Goal: Information Seeking & Learning: Check status

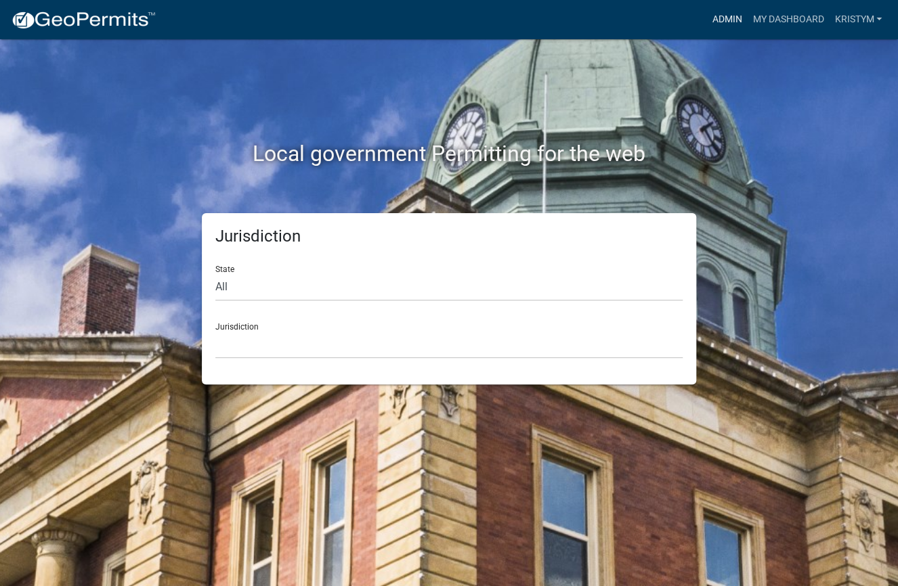
click at [716, 18] on link "Admin" at bounding box center [726, 20] width 41 height 26
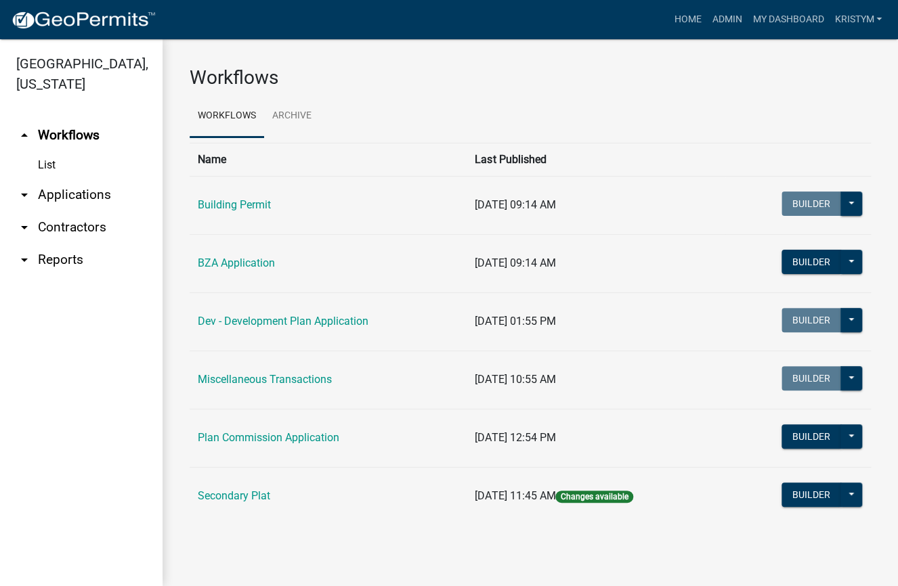
click at [42, 152] on link "List" at bounding box center [81, 165] width 163 height 27
click at [64, 179] on link "arrow_drop_down Applications" at bounding box center [81, 195] width 163 height 33
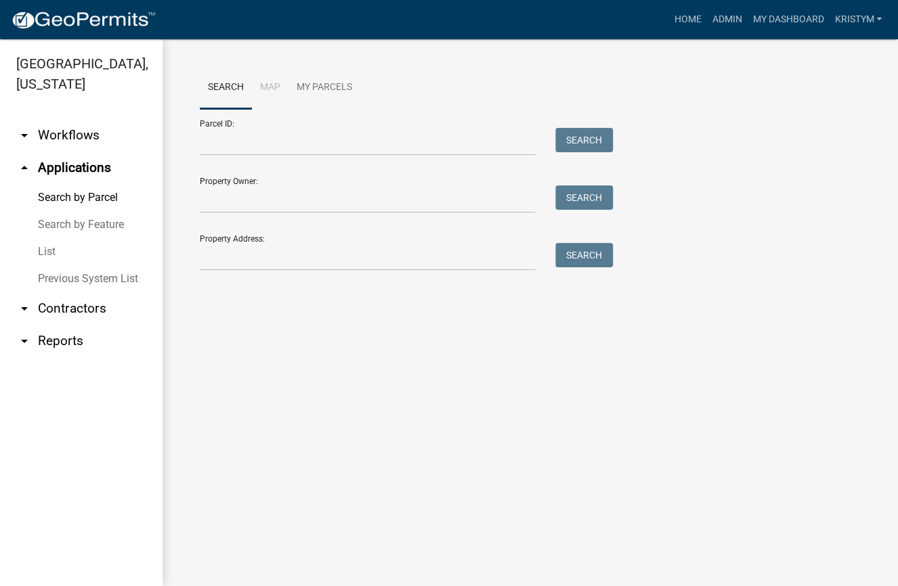
click at [68, 184] on link "Search by Parcel" at bounding box center [81, 197] width 163 height 27
click at [48, 238] on link "List" at bounding box center [81, 251] width 163 height 27
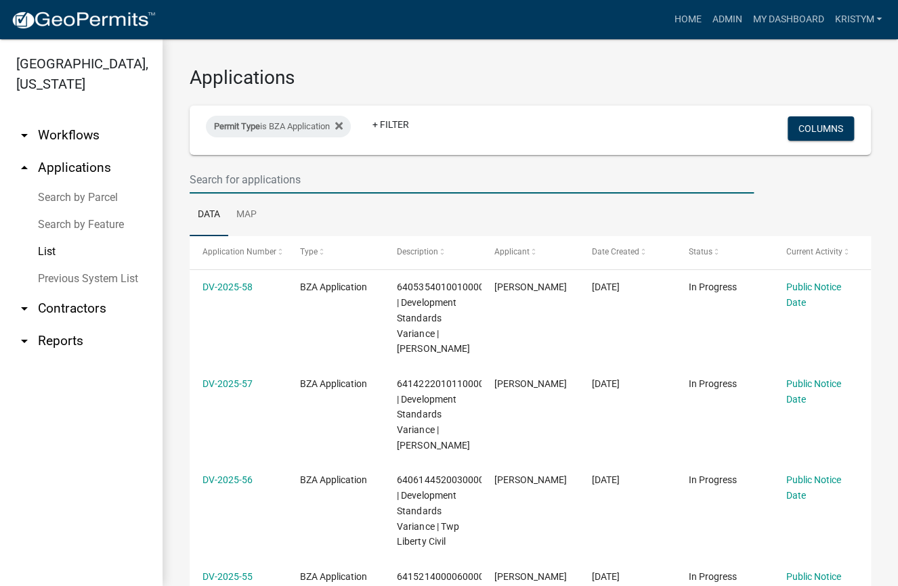
click at [198, 177] on input "text" at bounding box center [472, 180] width 564 height 28
type input "2"
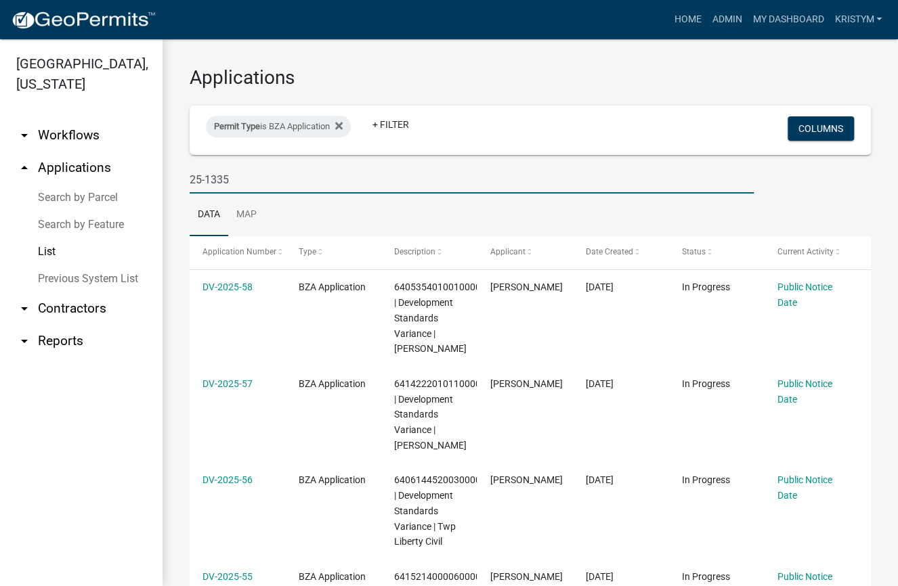
type input "25-1335"
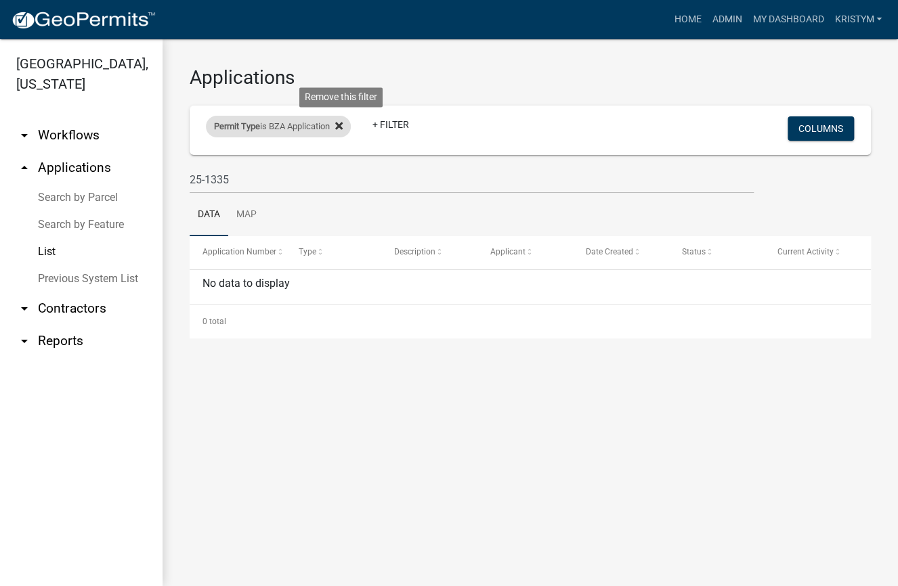
click at [343, 124] on icon at bounding box center [338, 125] width 7 height 7
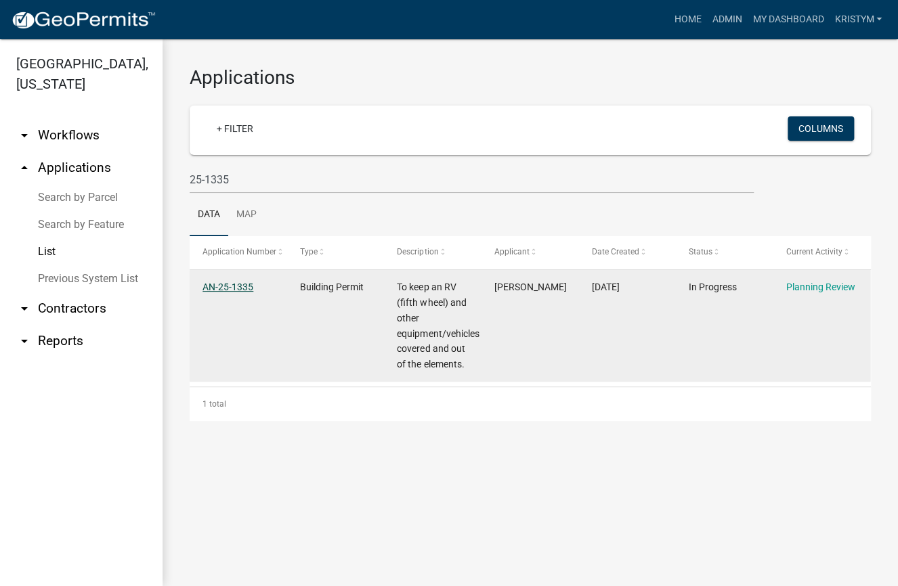
click at [234, 290] on link "AN-25-1335" at bounding box center [227, 287] width 51 height 11
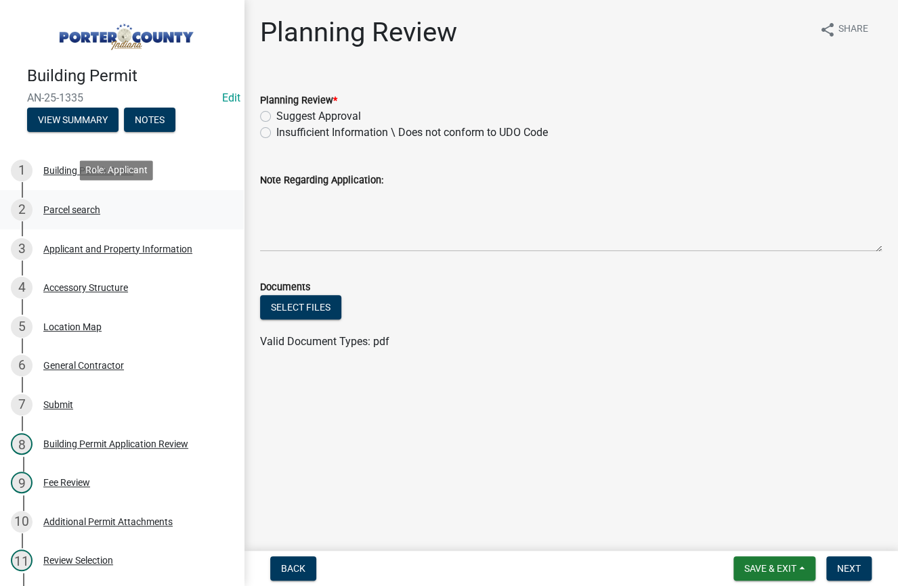
click at [71, 212] on div "Parcel search" at bounding box center [71, 209] width 57 height 9
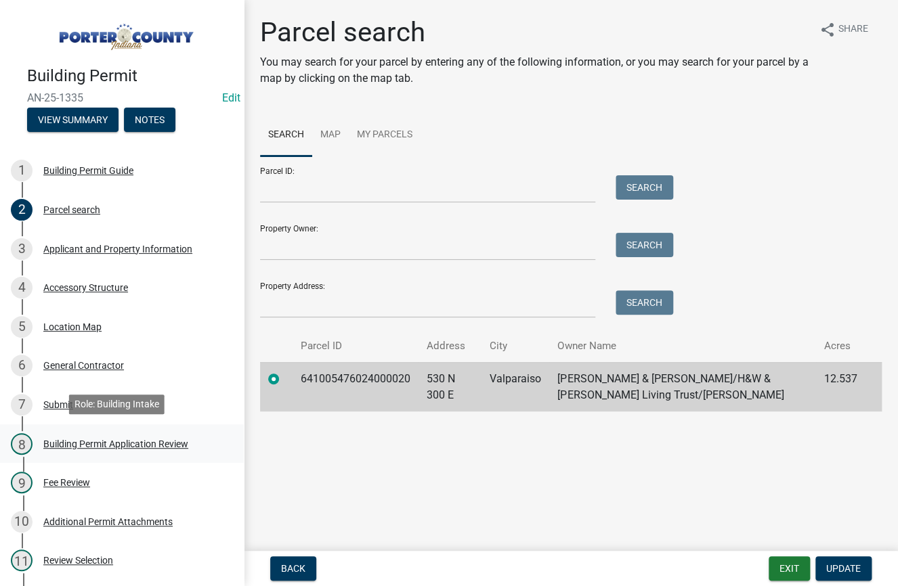
click at [107, 443] on div "Building Permit Application Review" at bounding box center [115, 444] width 145 height 9
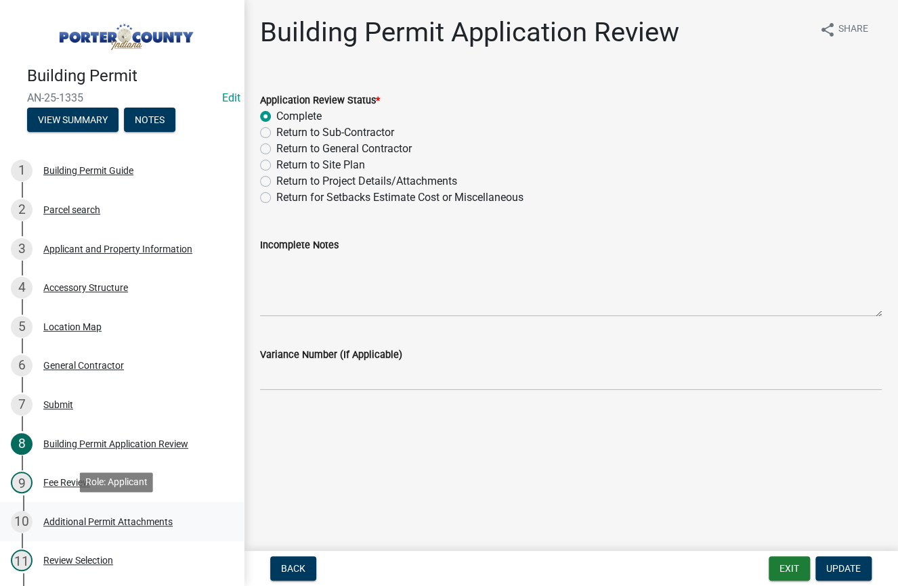
click at [87, 523] on div "Additional Permit Attachments" at bounding box center [107, 521] width 129 height 9
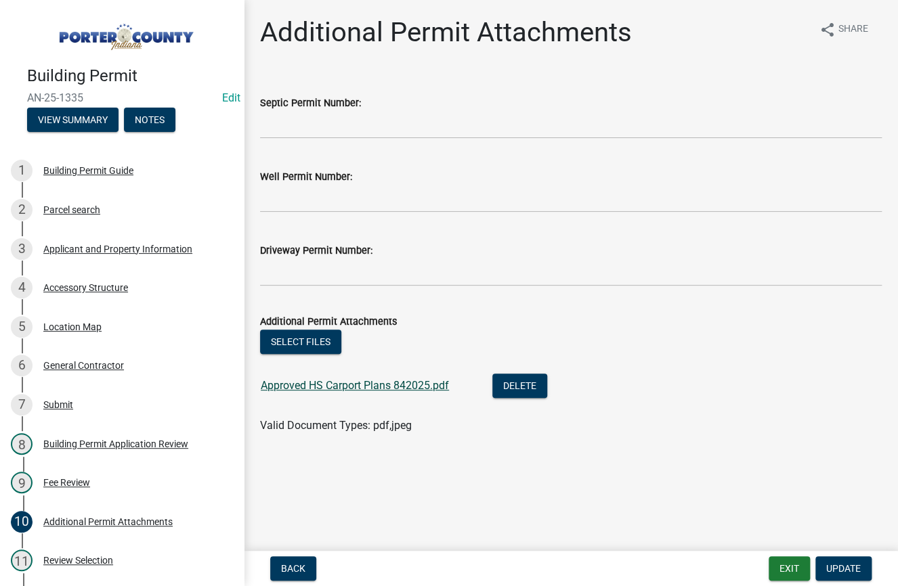
click at [359, 387] on link "Approved HS Carport Plans 842025.pdf" at bounding box center [355, 385] width 188 height 13
click at [72, 209] on div "Parcel search" at bounding box center [71, 209] width 57 height 9
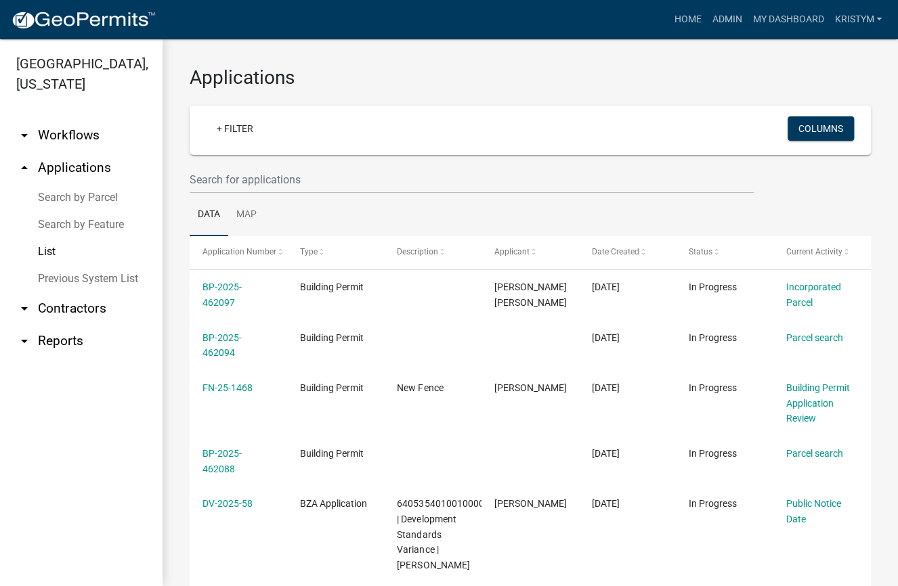
click at [62, 184] on link "Search by Parcel" at bounding box center [81, 197] width 163 height 27
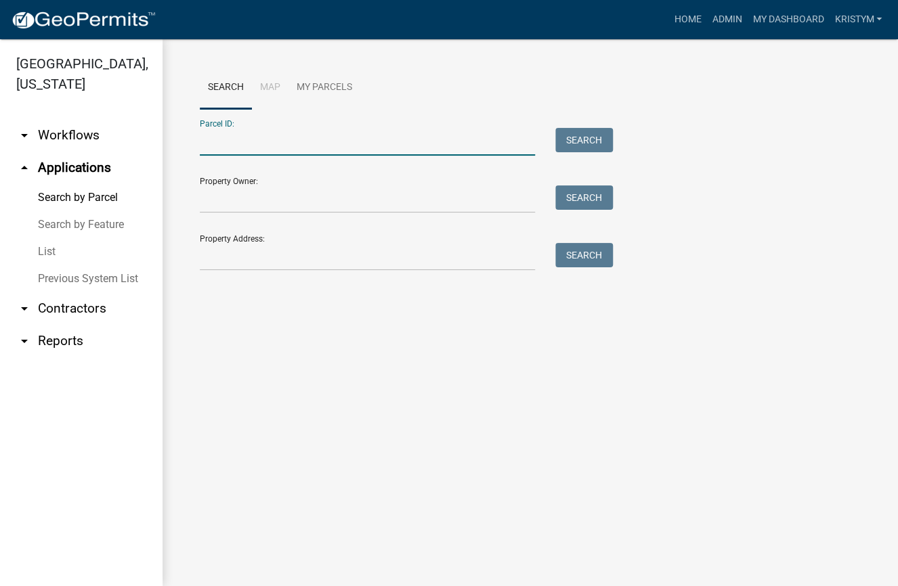
click at [239, 134] on input "Parcel ID:" at bounding box center [367, 142] width 335 height 28
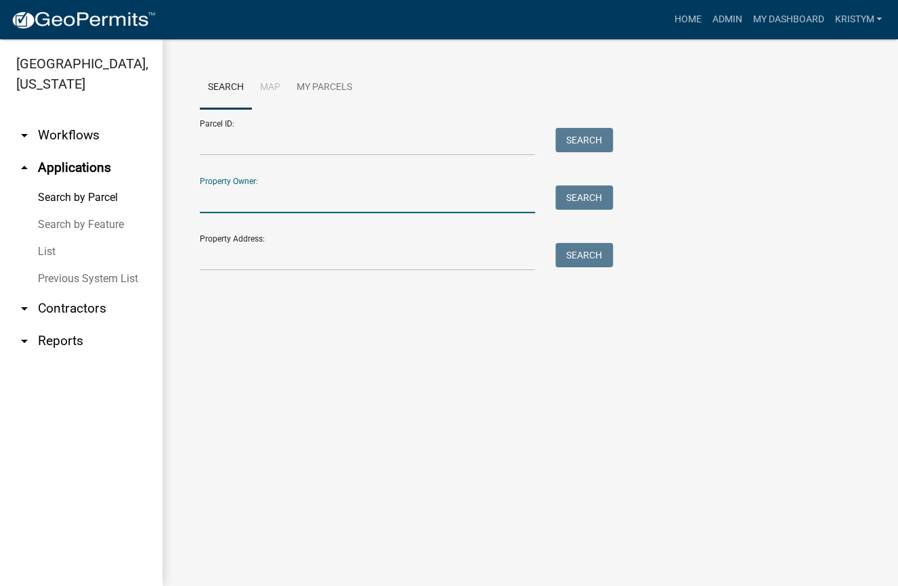
click at [203, 192] on input "Property Owner:" at bounding box center [367, 200] width 335 height 28
click at [211, 255] on input "Property Address:" at bounding box center [367, 257] width 335 height 28
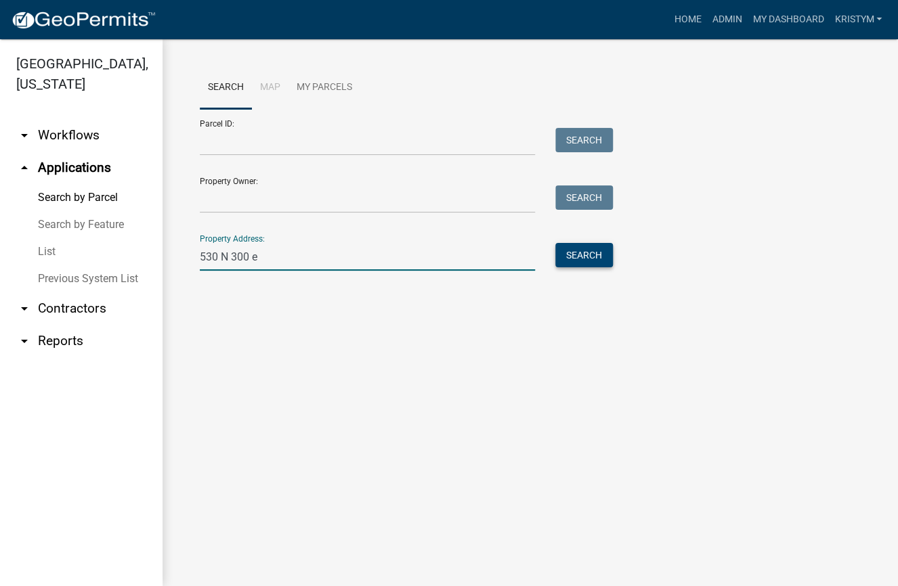
type input "530 N 300 e"
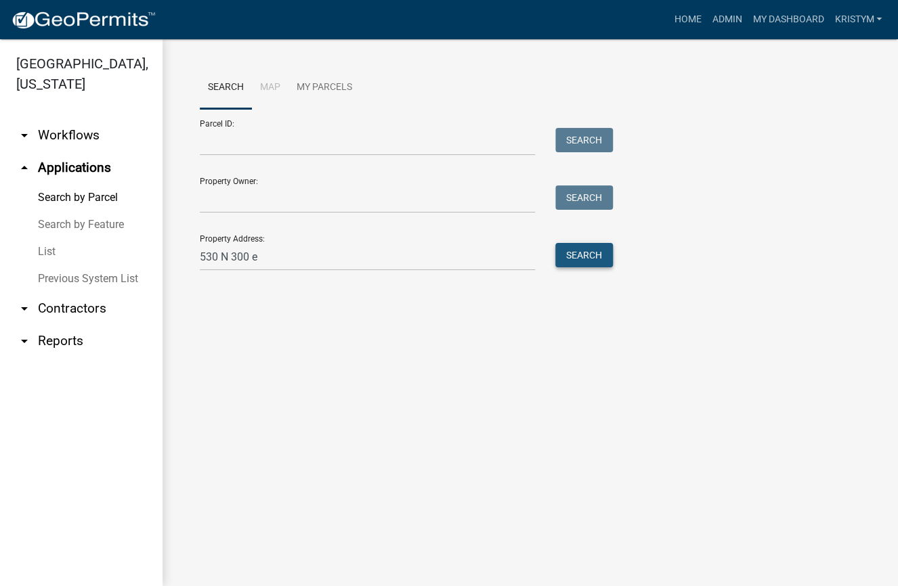
click at [581, 256] on button "Search" at bounding box center [584, 255] width 58 height 24
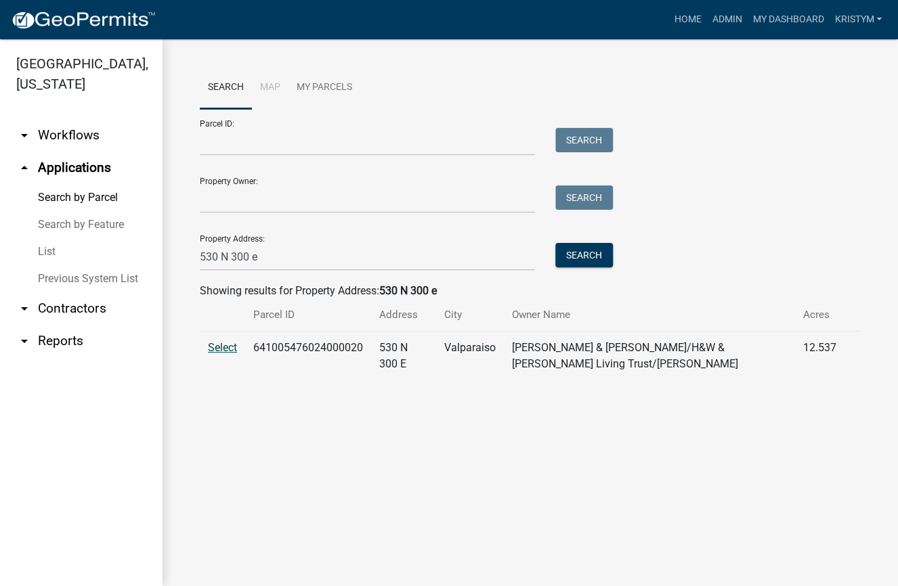
click at [226, 350] on span "Select" at bounding box center [222, 347] width 29 height 13
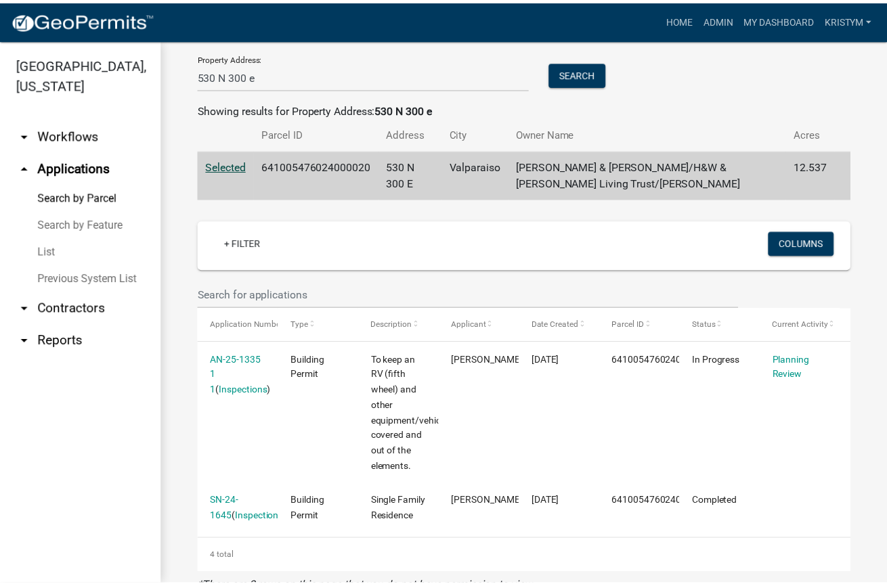
scroll to position [203, 0]
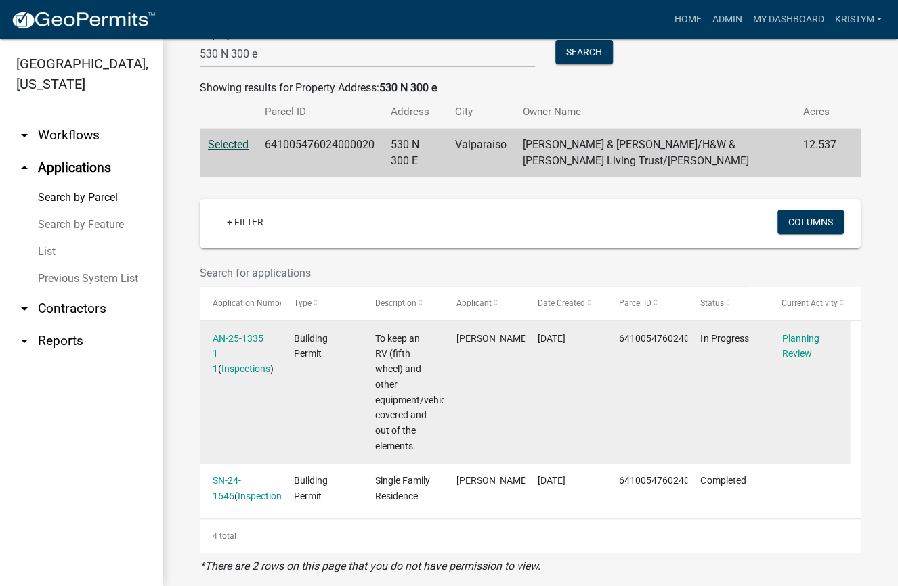
drag, startPoint x: 581, startPoint y: 486, endPoint x: 580, endPoint y: 450, distance: 35.2
click at [580, 450] on datatable-scroller "AN-25-1335 1 1 ( Inspections ) Building Permit To keep an RV (fifth wheel) and …" at bounding box center [525, 417] width 650 height 193
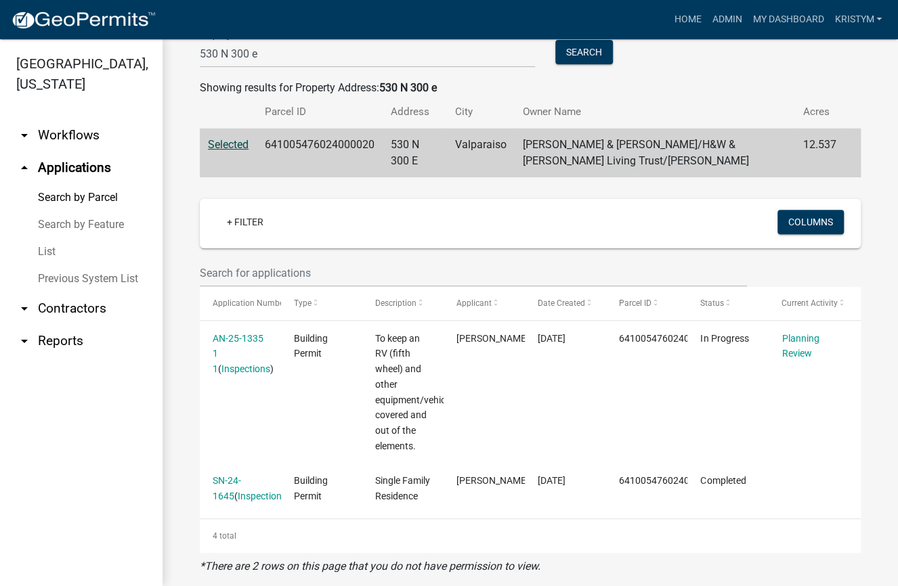
click at [183, 436] on div "Search Map My Parcels Parcel ID: Search Property Owner: Search Property Address…" at bounding box center [530, 343] width 735 height 1014
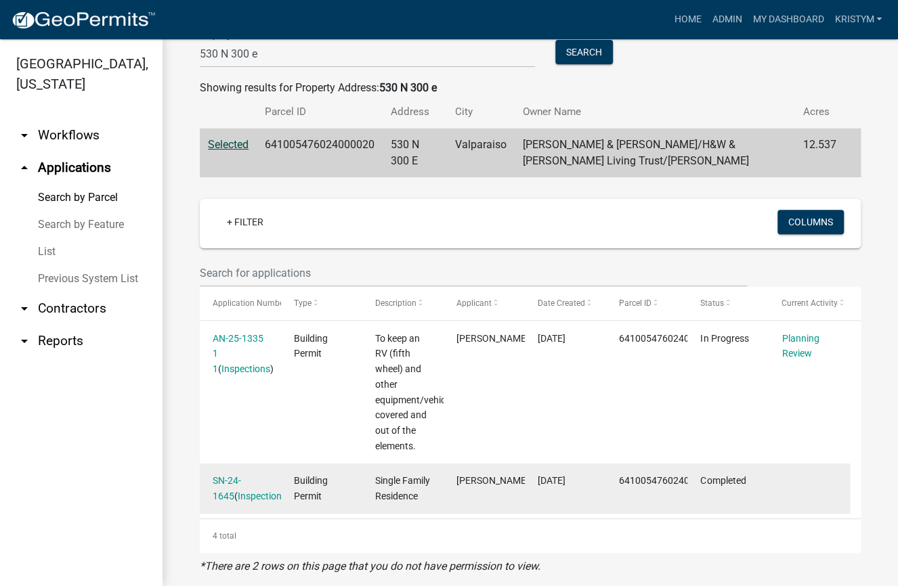
click at [303, 494] on span "Building Permit" at bounding box center [311, 488] width 34 height 26
click at [234, 482] on link "SN-24-1645" at bounding box center [227, 488] width 28 height 26
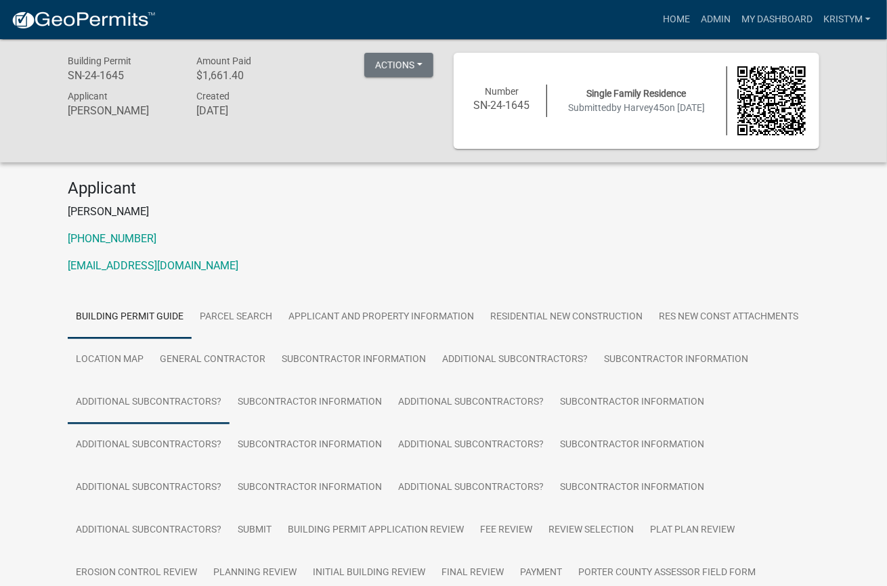
scroll to position [68, 0]
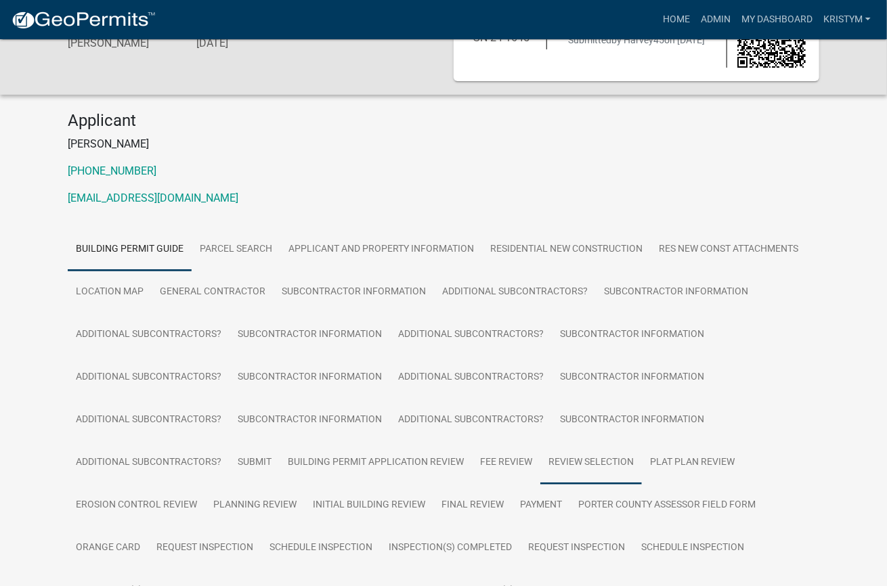
click at [556, 460] on link "Review Selection" at bounding box center [591, 463] width 102 height 43
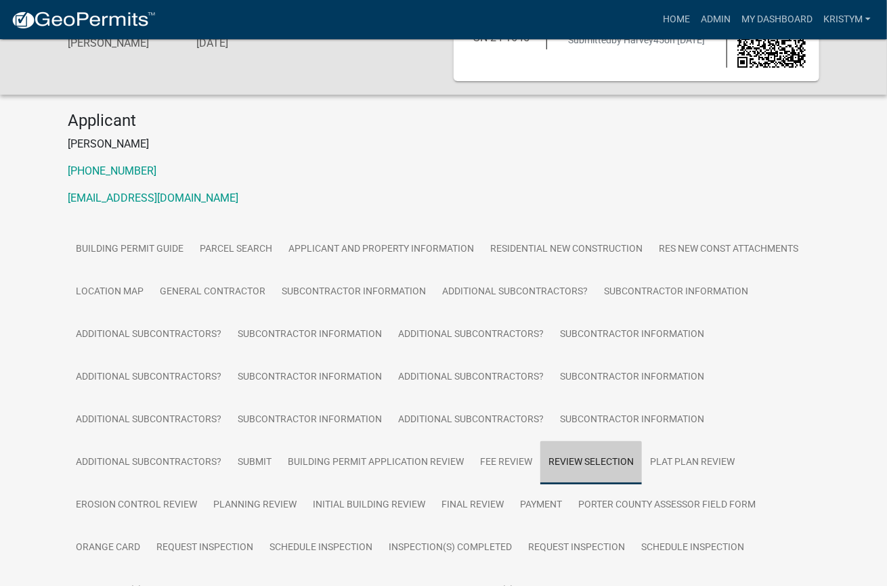
click at [556, 460] on link "Review Selection" at bounding box center [591, 463] width 102 height 43
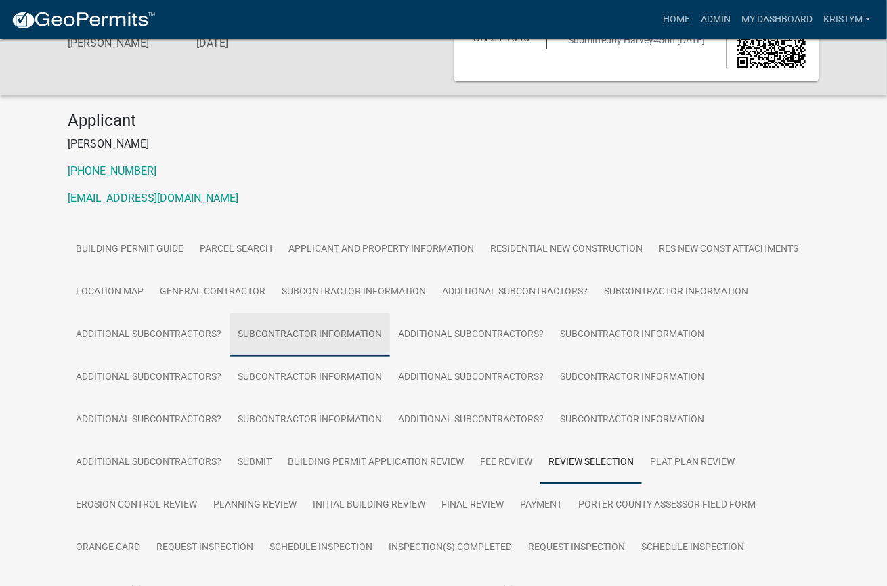
click at [269, 331] on link "Subcontractor Information" at bounding box center [310, 335] width 161 height 43
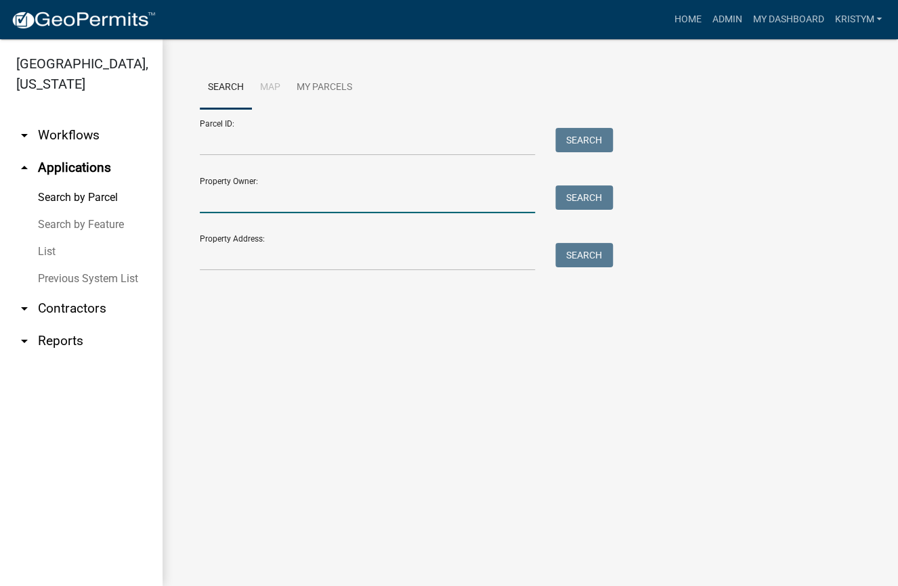
click at [217, 205] on input "Property Owner:" at bounding box center [367, 200] width 335 height 28
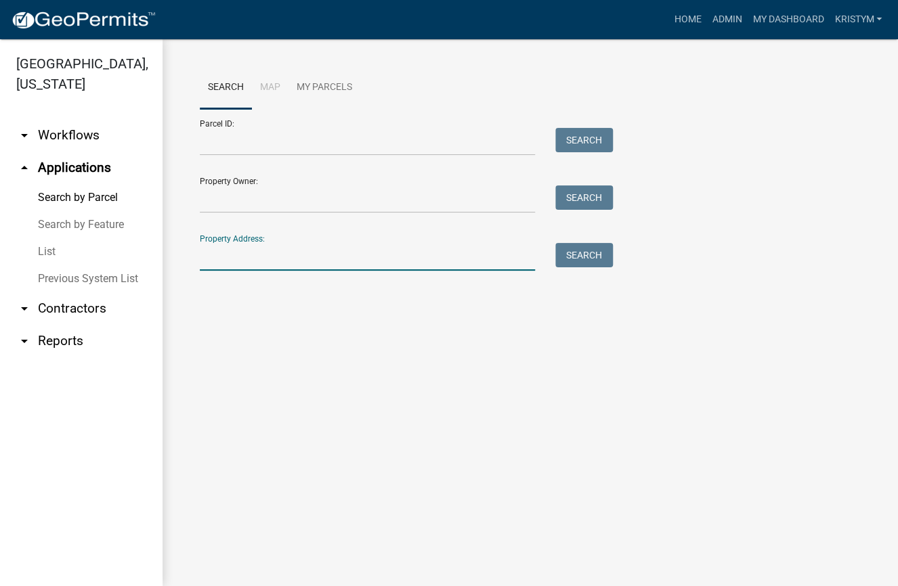
click at [215, 252] on input "Property Address:" at bounding box center [367, 257] width 335 height 28
